Goal: Task Accomplishment & Management: Manage account settings

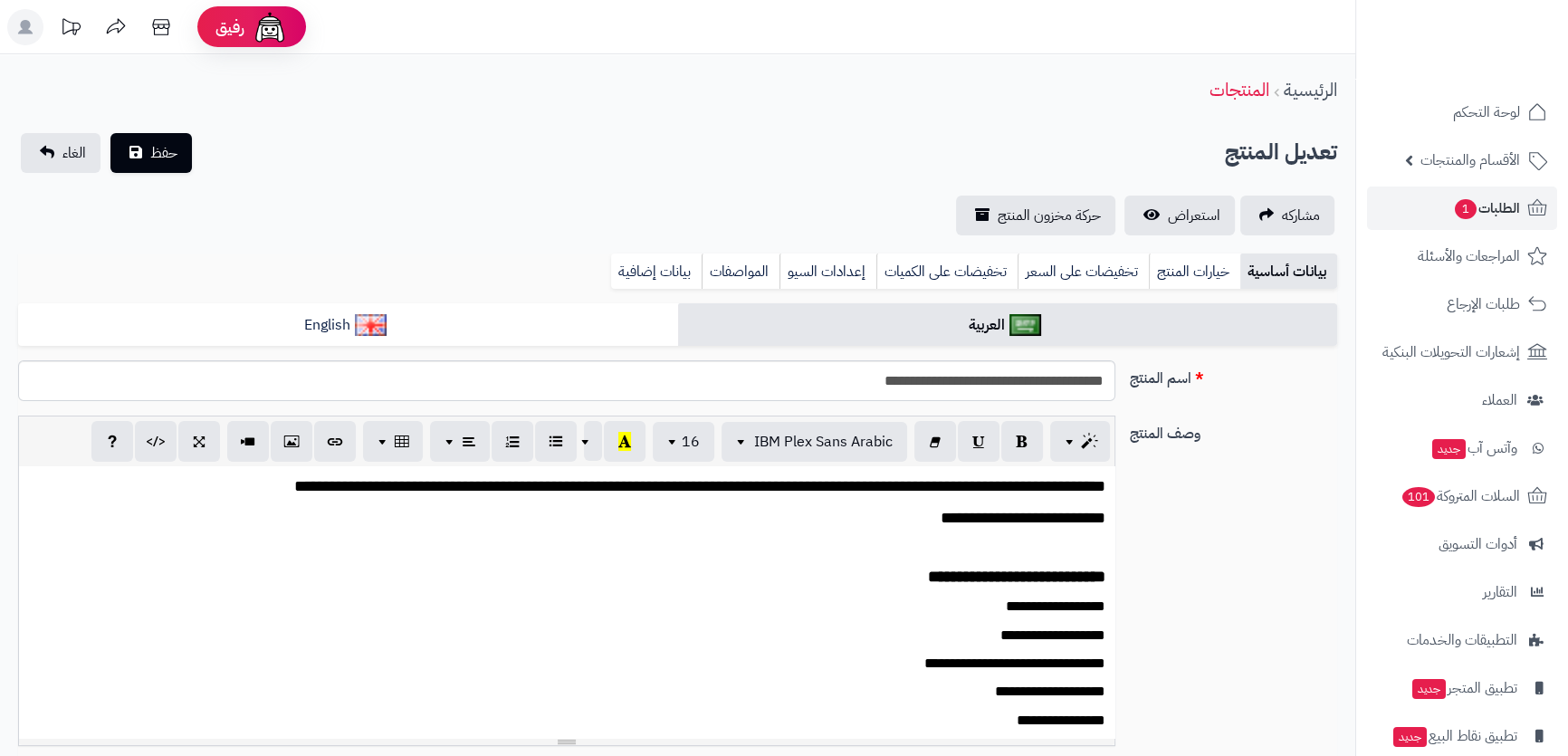
scroll to position [1457, 0]
click at [1469, 200] on span "1" at bounding box center [1465, 209] width 21 height 20
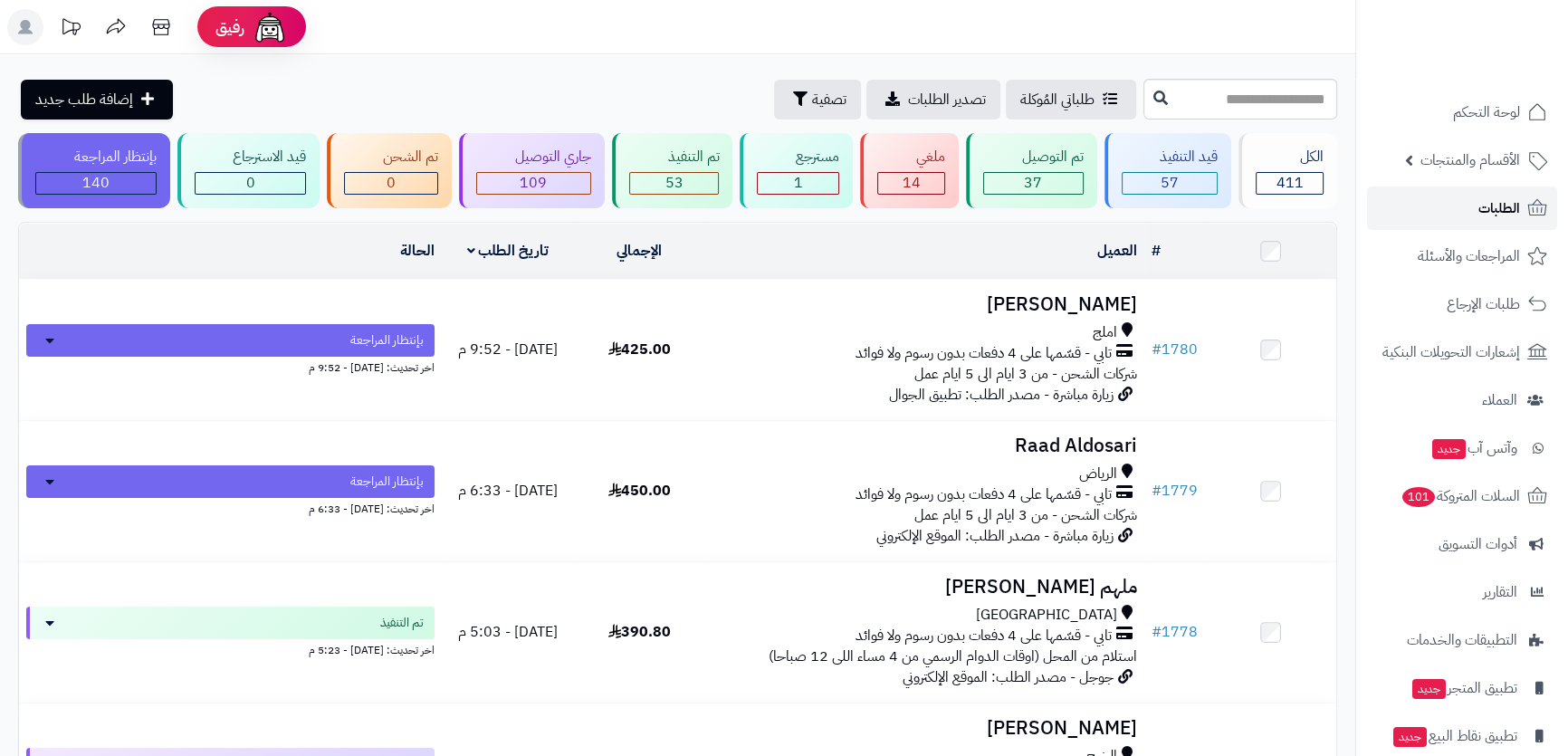
click at [1501, 204] on span "الطلبات" at bounding box center [1499, 207] width 42 height 25
click at [1463, 164] on span "الأقسام والمنتجات" at bounding box center [1470, 160] width 100 height 25
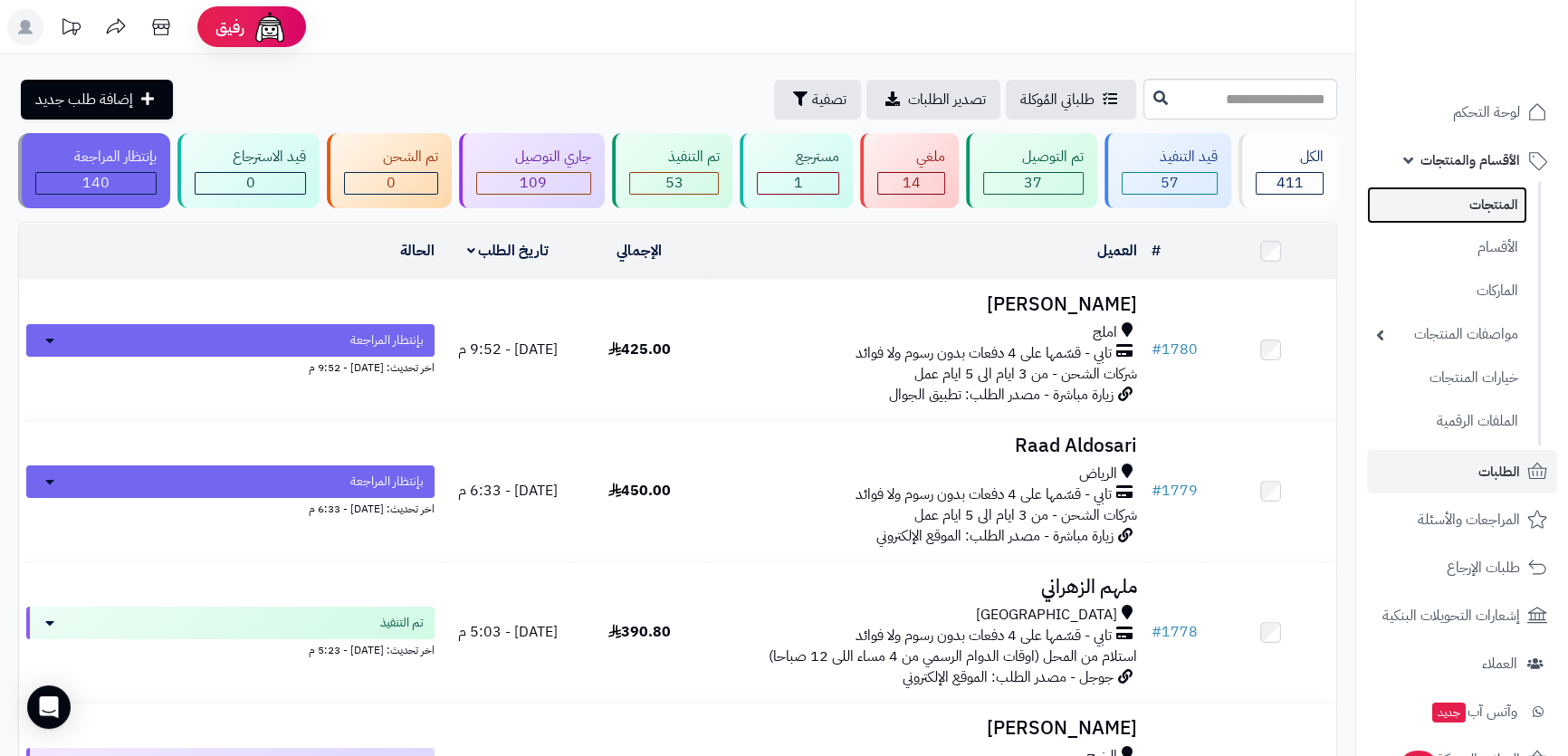
click at [1479, 209] on link "المنتجات" at bounding box center [1447, 205] width 160 height 37
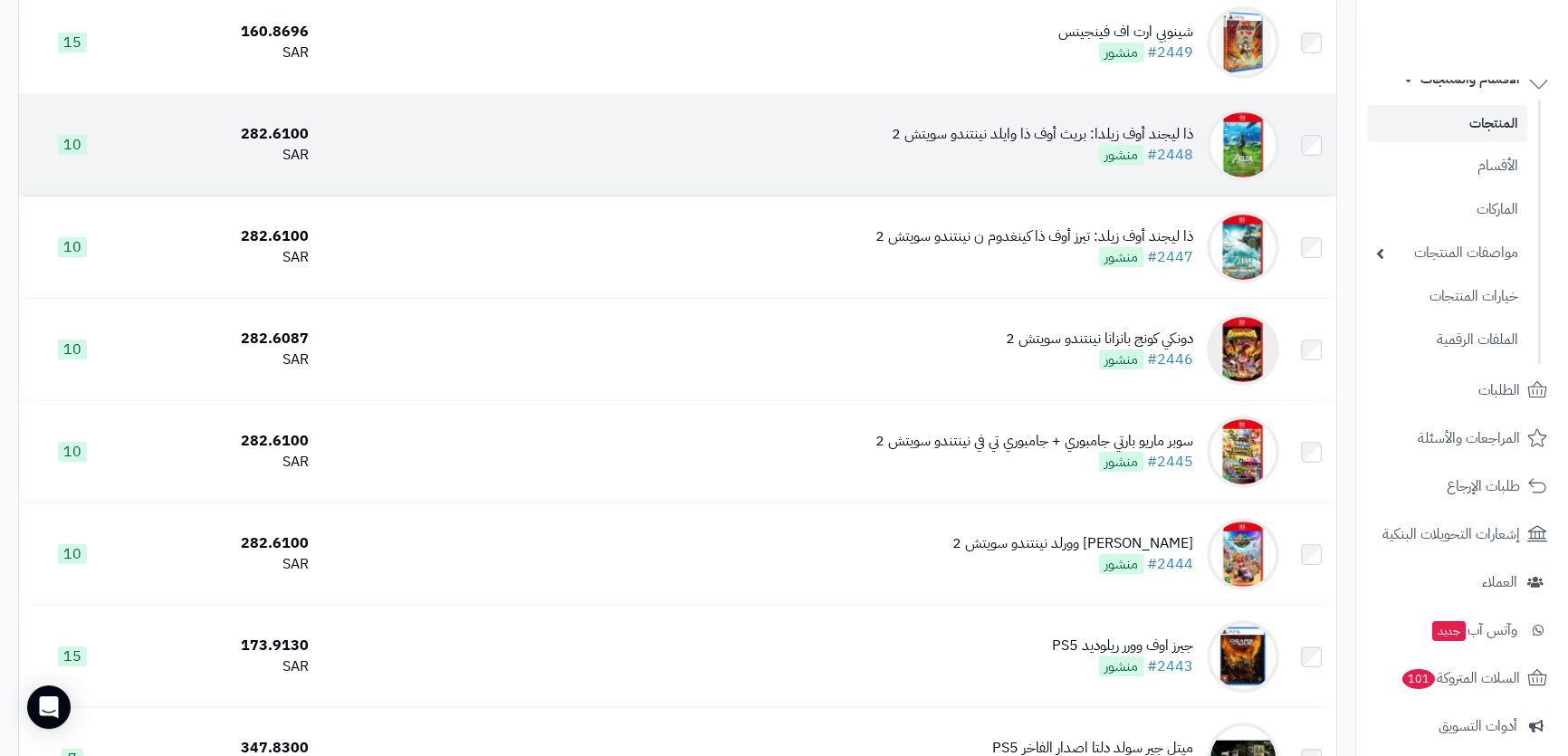
scroll to position [328, 0]
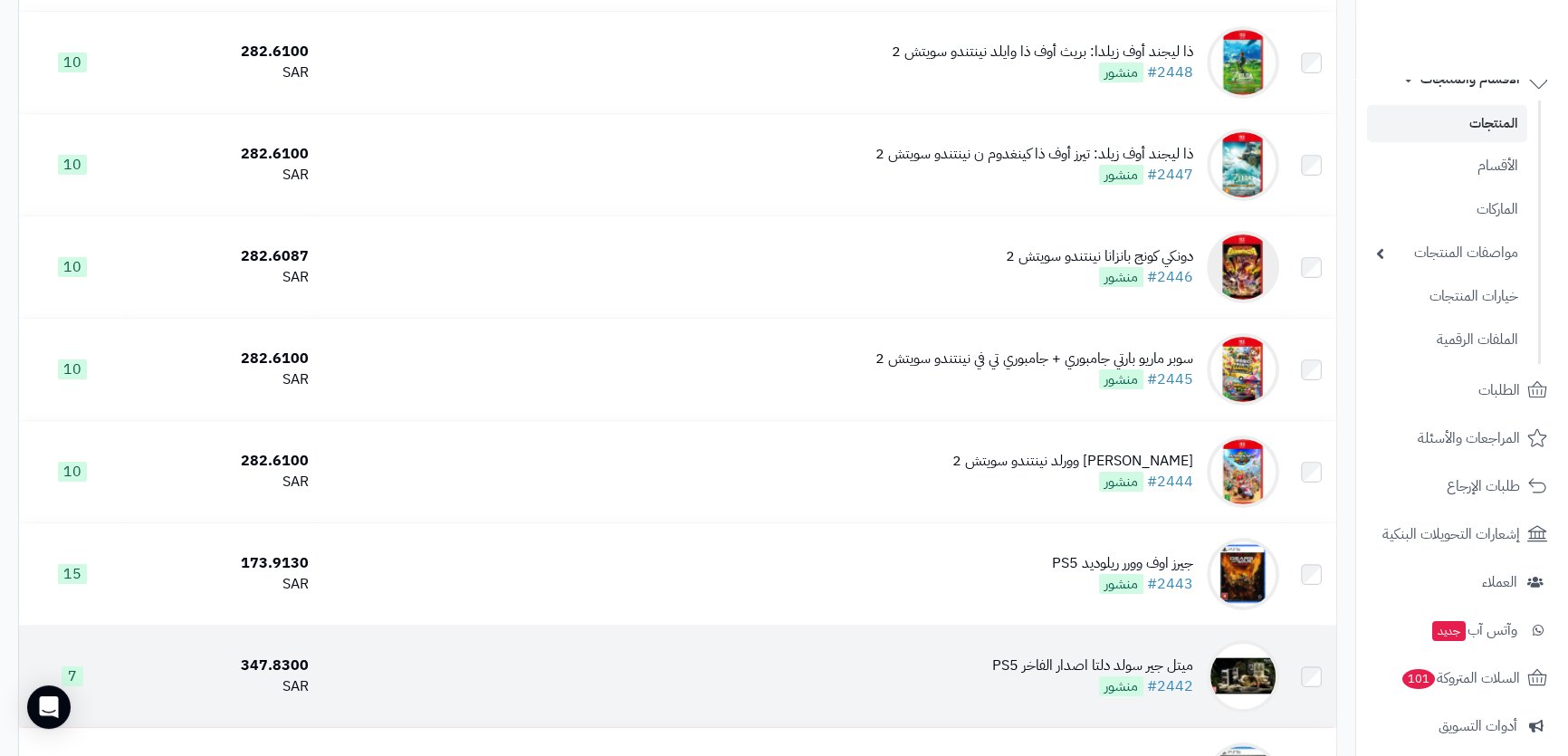
click at [808, 676] on td "ميتل جير سولد دلتا اصدار الفاخر PS5 #2442 منشور" at bounding box center [802, 677] width 971 height 102
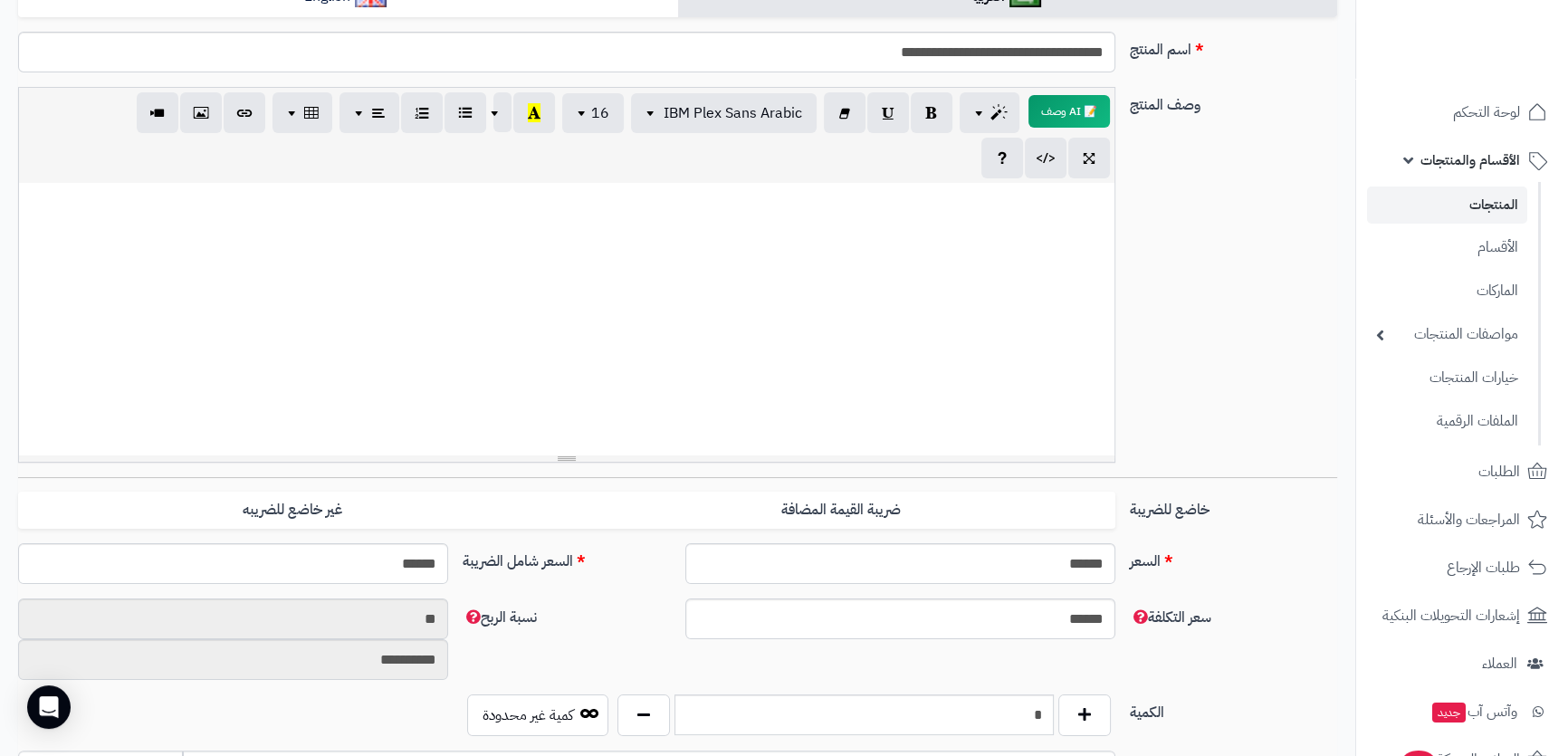
scroll to position [494, 0]
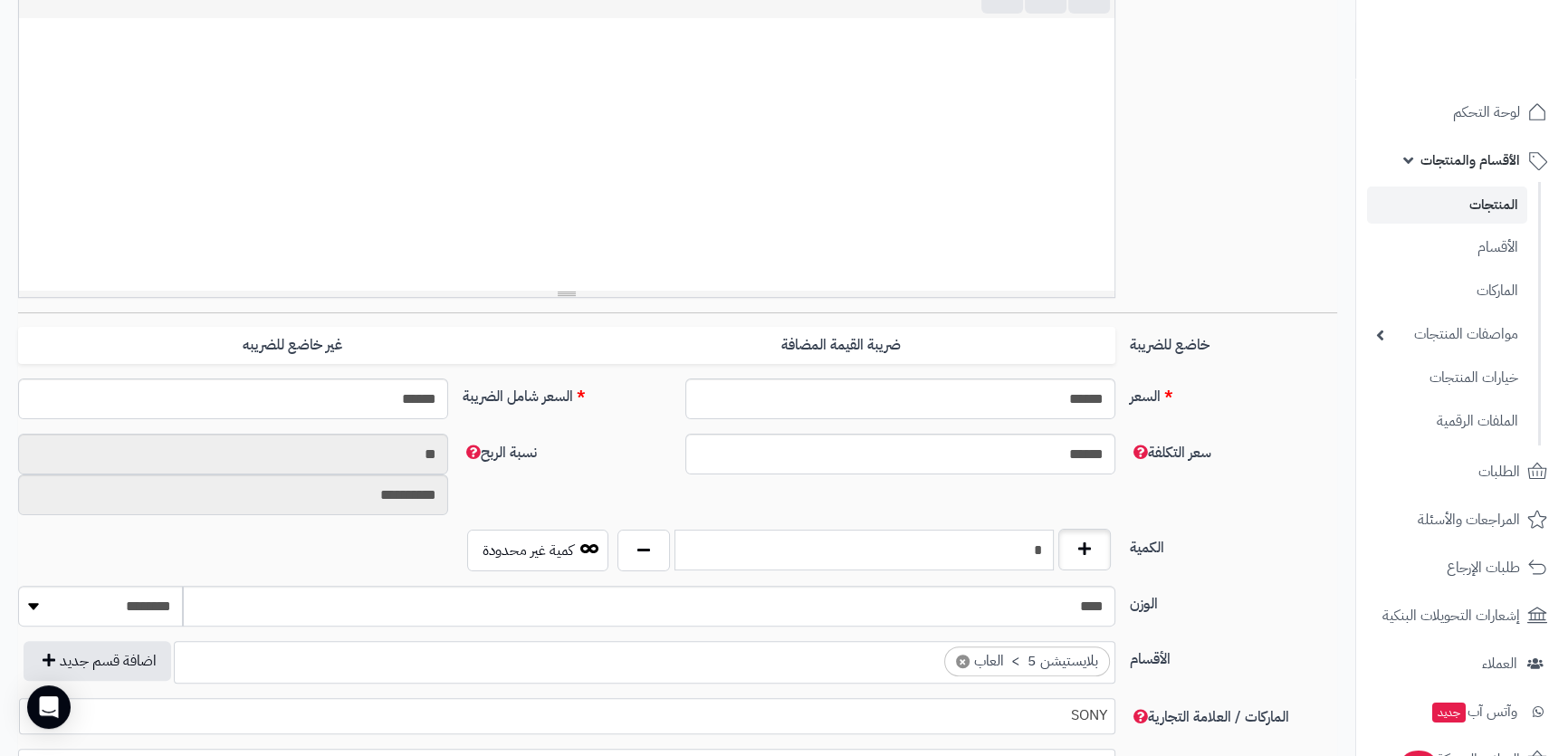
drag, startPoint x: 995, startPoint y: 544, endPoint x: 1086, endPoint y: 541, distance: 91.0
click at [1123, 543] on div "الكمية * كمية غير محدودة" at bounding box center [678, 557] width 1333 height 56
click at [1022, 541] on input "*" at bounding box center [863, 550] width 378 height 41
click at [1012, 527] on div "**********" at bounding box center [678, 482] width 1333 height 96
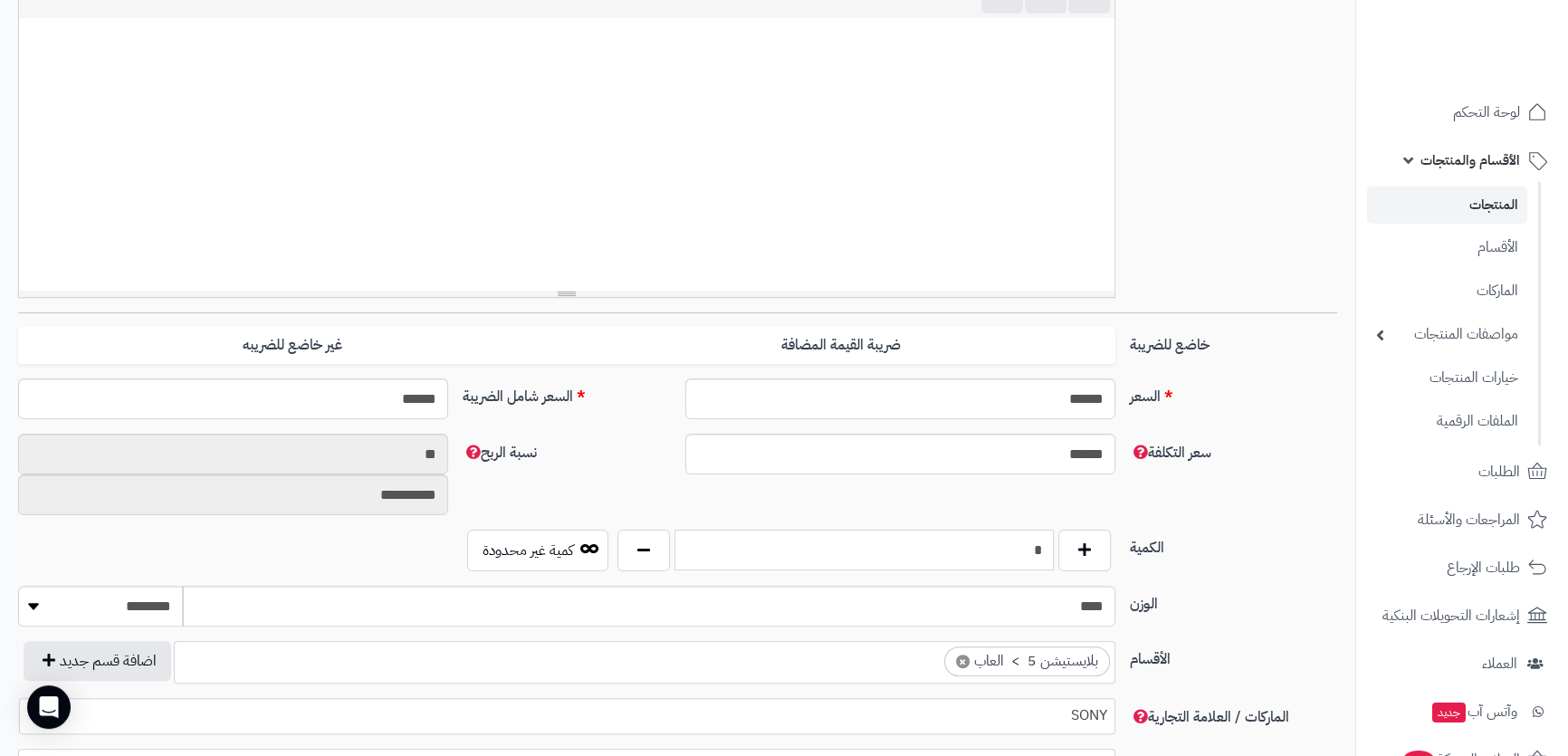
click at [1025, 546] on input "*" at bounding box center [863, 550] width 378 height 41
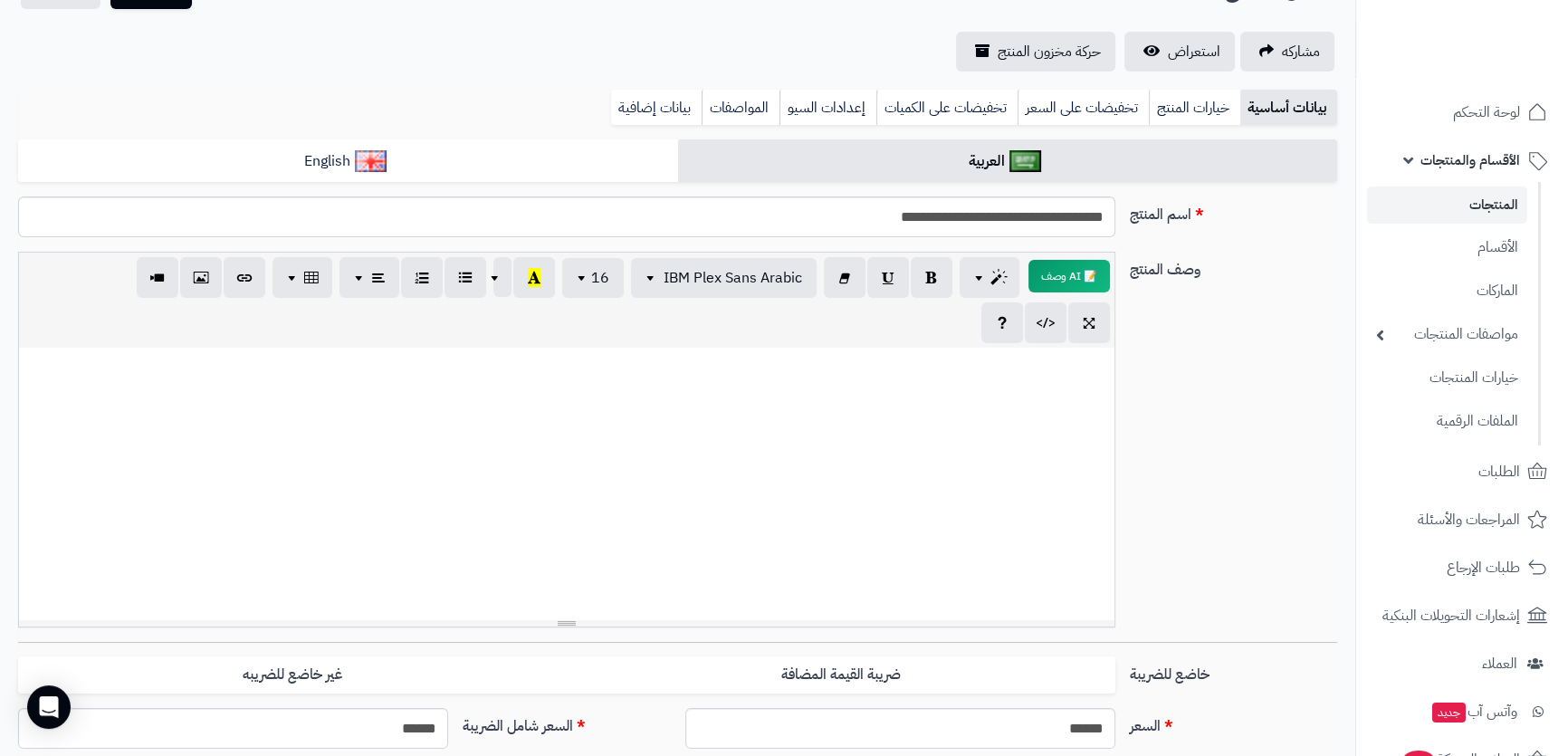
scroll to position [0, 0]
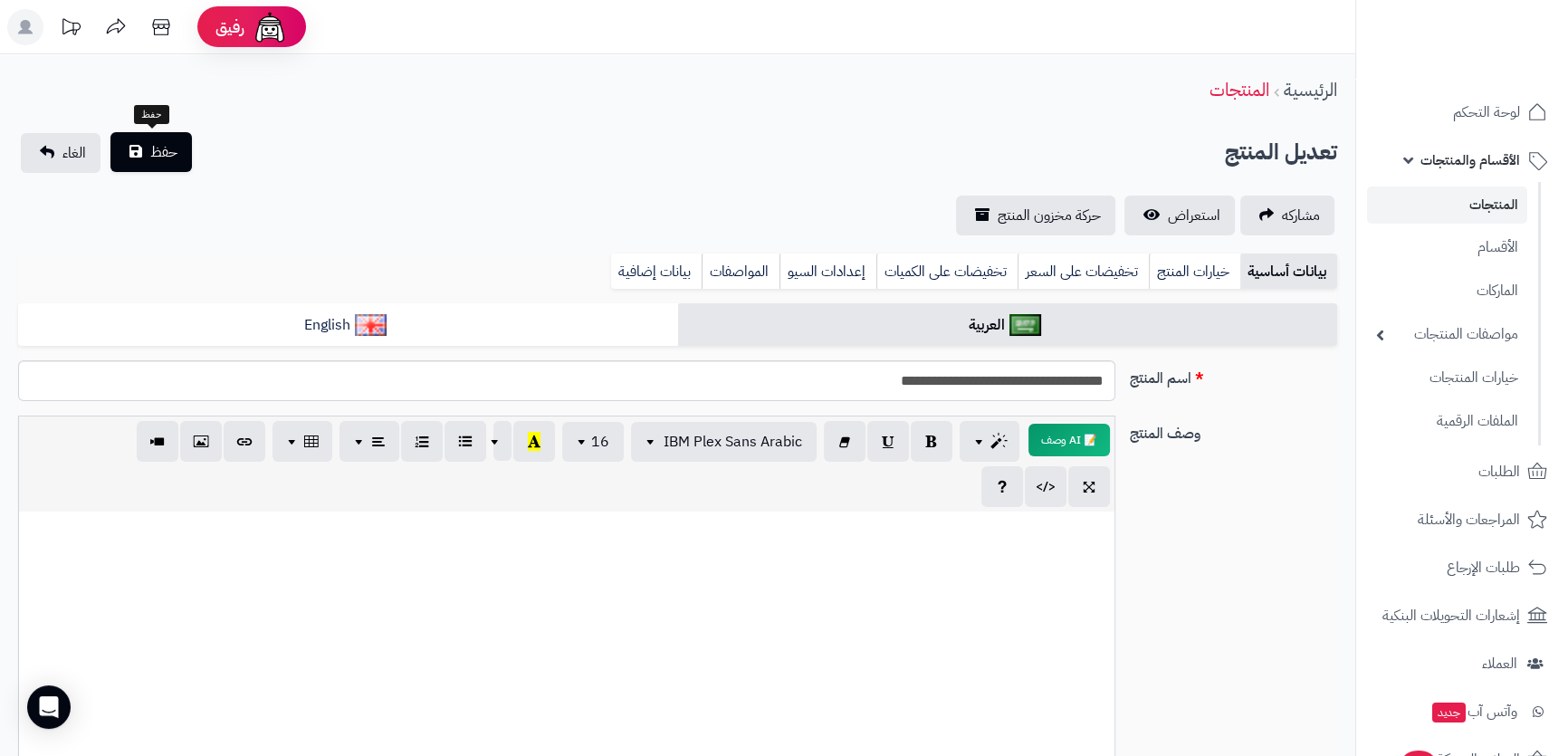
type input "*"
click at [138, 150] on button "حفظ" at bounding box center [151, 152] width 81 height 40
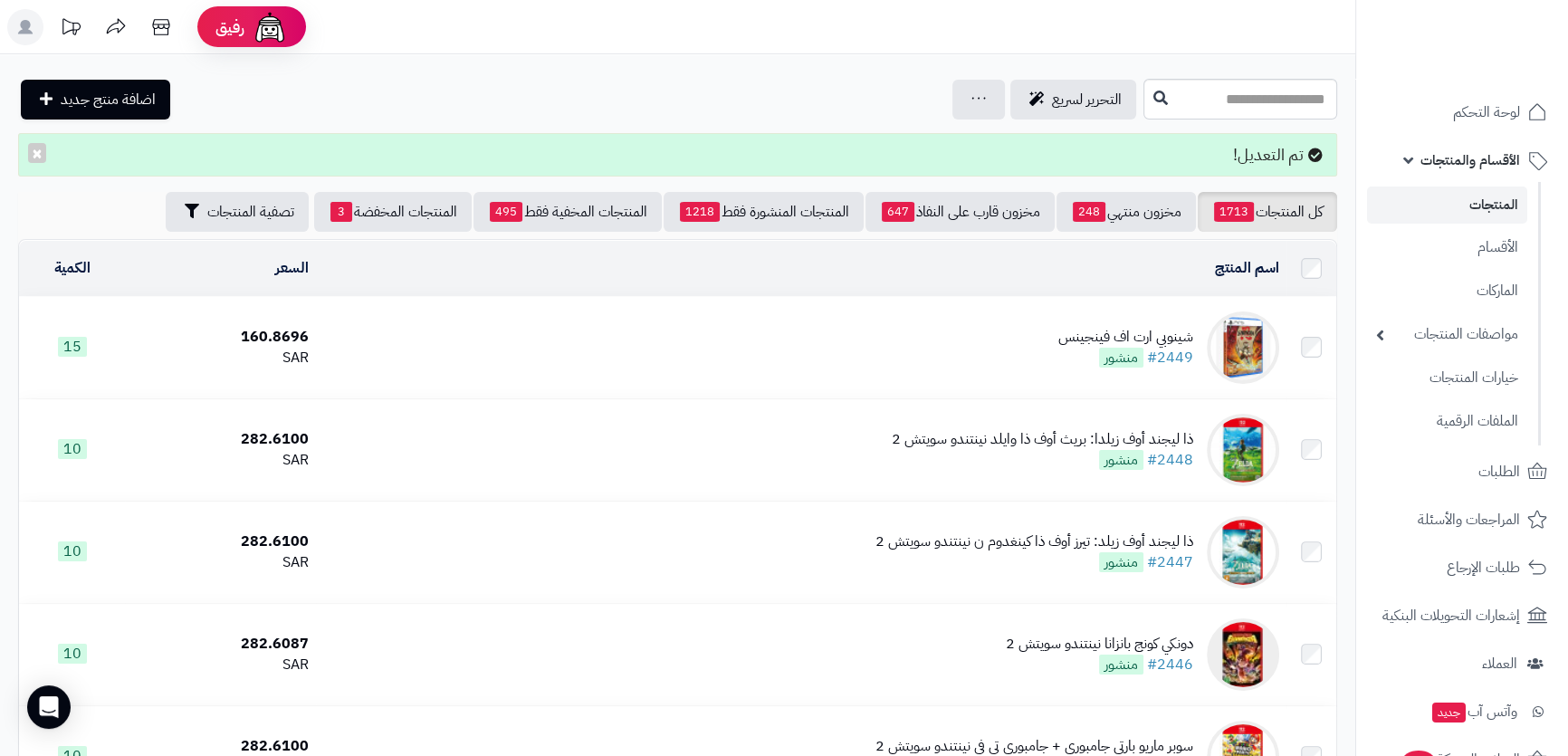
click at [1432, 184] on ul "المنتجات الأقسام الماركات مواصفات المنتجات مواصفات المنتجات أنواع المواصفات خيا…" at bounding box center [1449, 313] width 185 height 263
click at [1440, 480] on link "الطلبات" at bounding box center [1463, 471] width 190 height 43
